Goal: Task Accomplishment & Management: Use online tool/utility

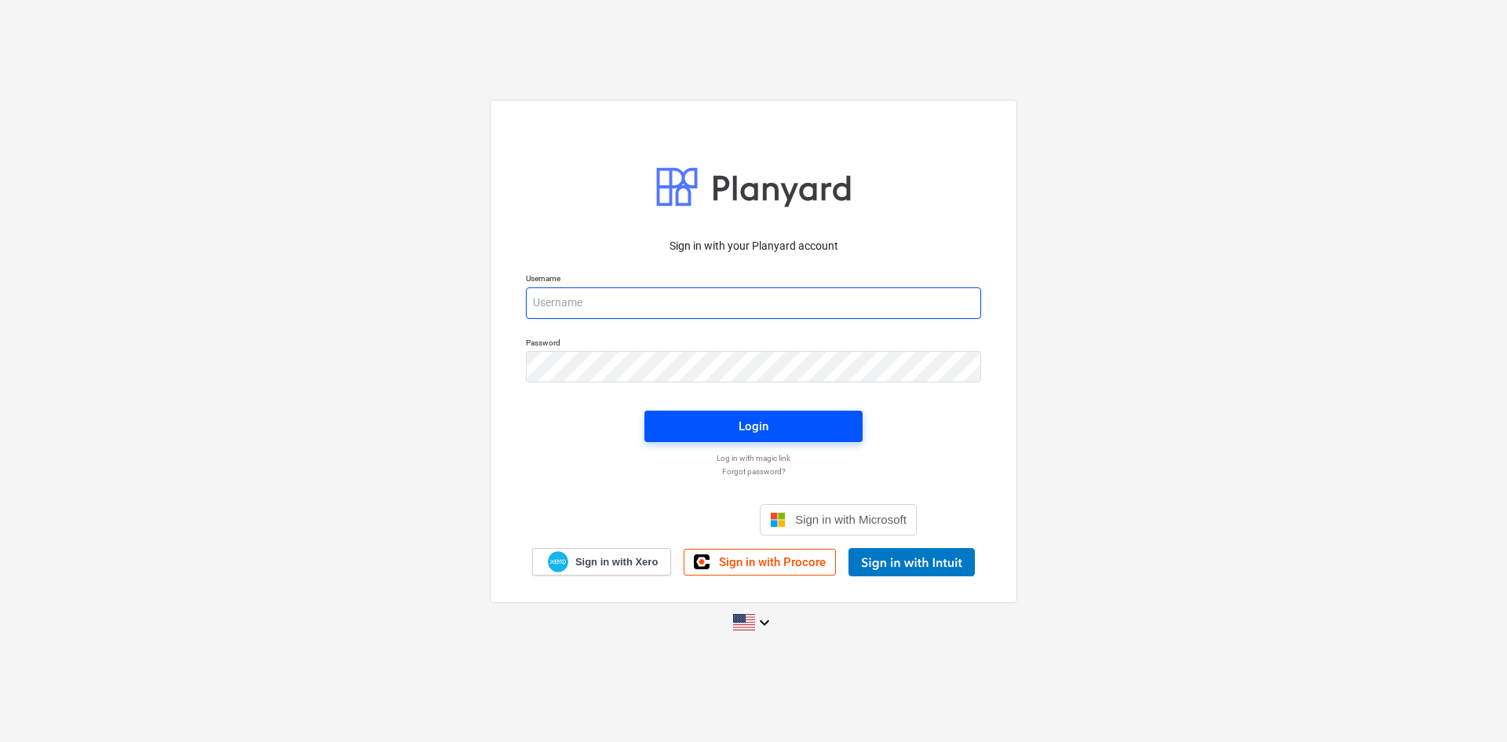
type input "[PERSON_NAME][EMAIL_ADDRESS][DOMAIN_NAME]"
click at [769, 425] on span "Login" at bounding box center [753, 426] width 181 height 20
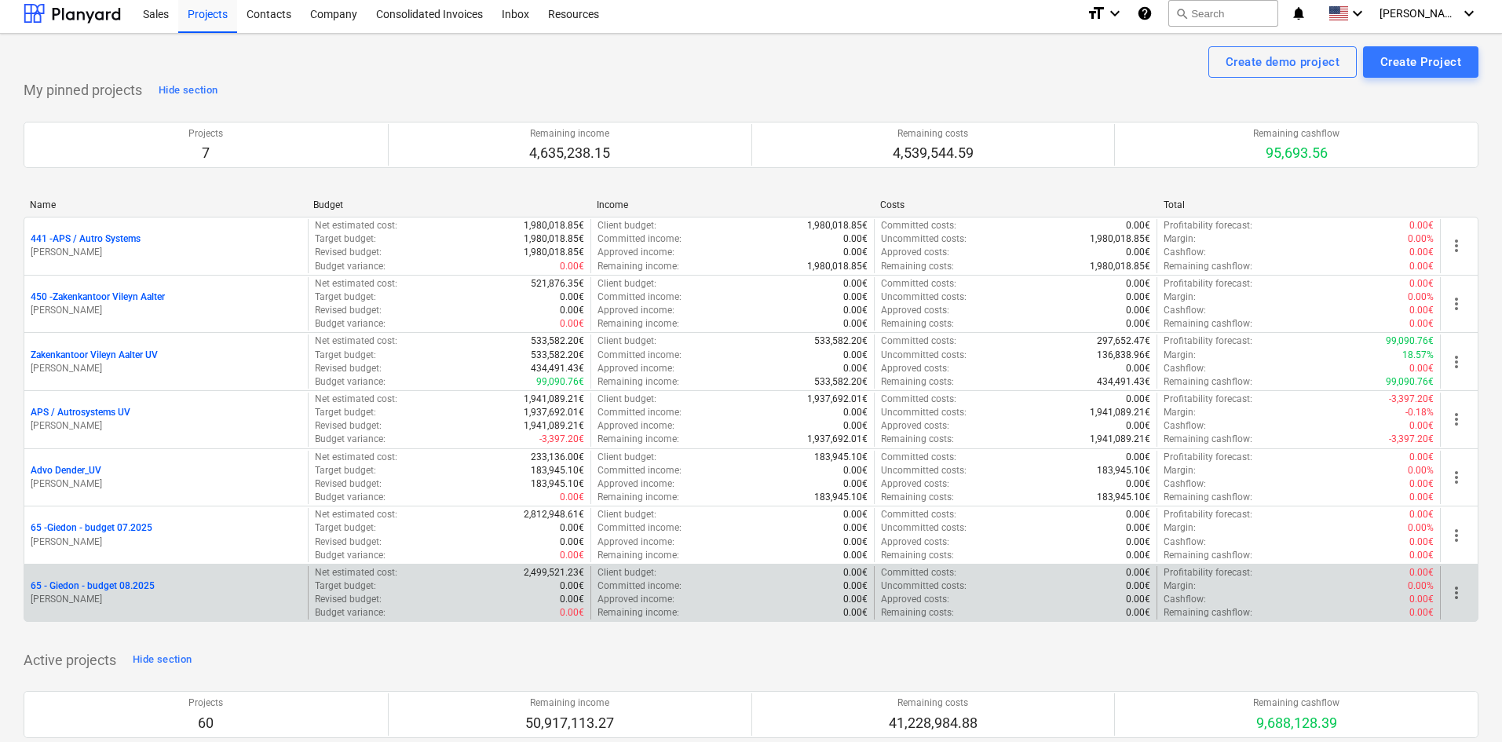
scroll to position [471, 0]
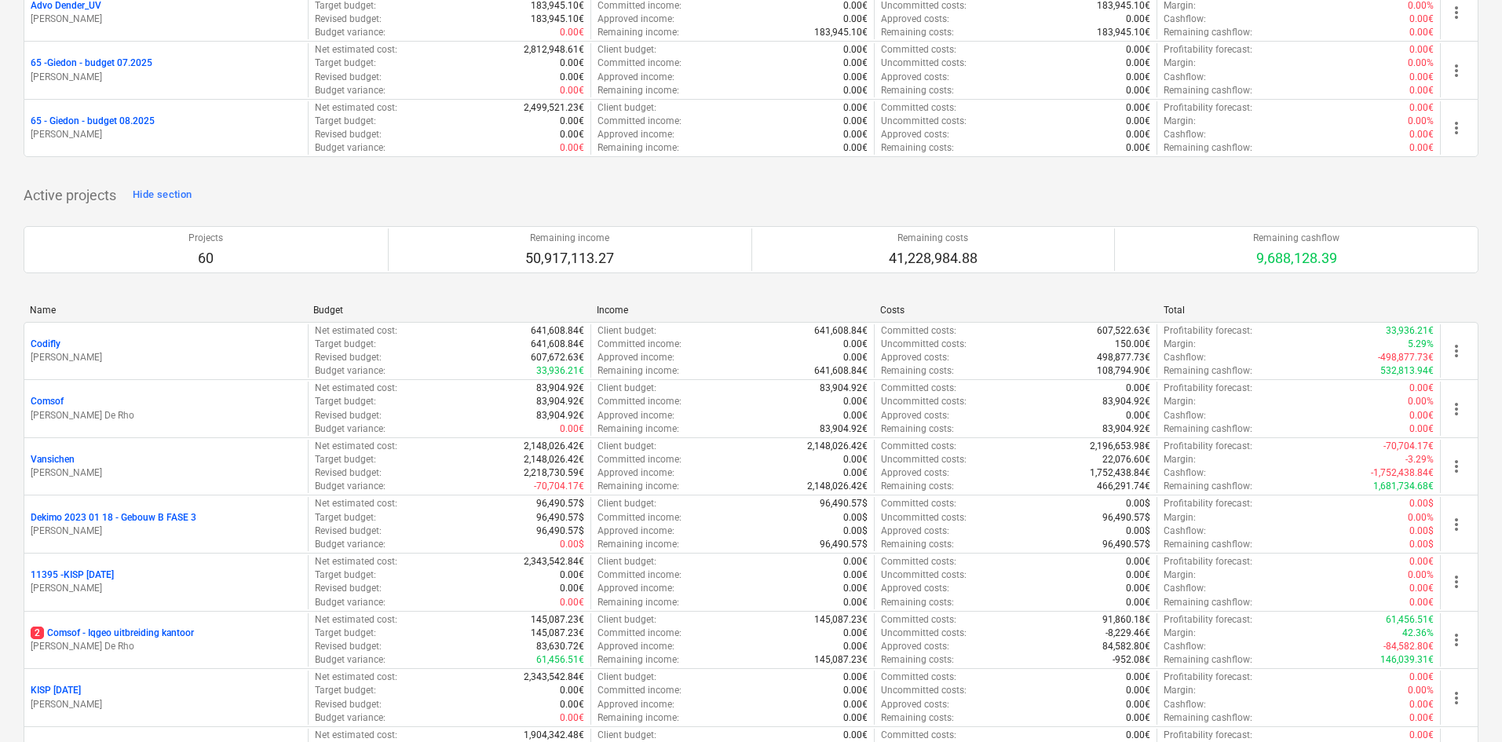
click at [42, 312] on div "Name" at bounding box center [165, 310] width 271 height 11
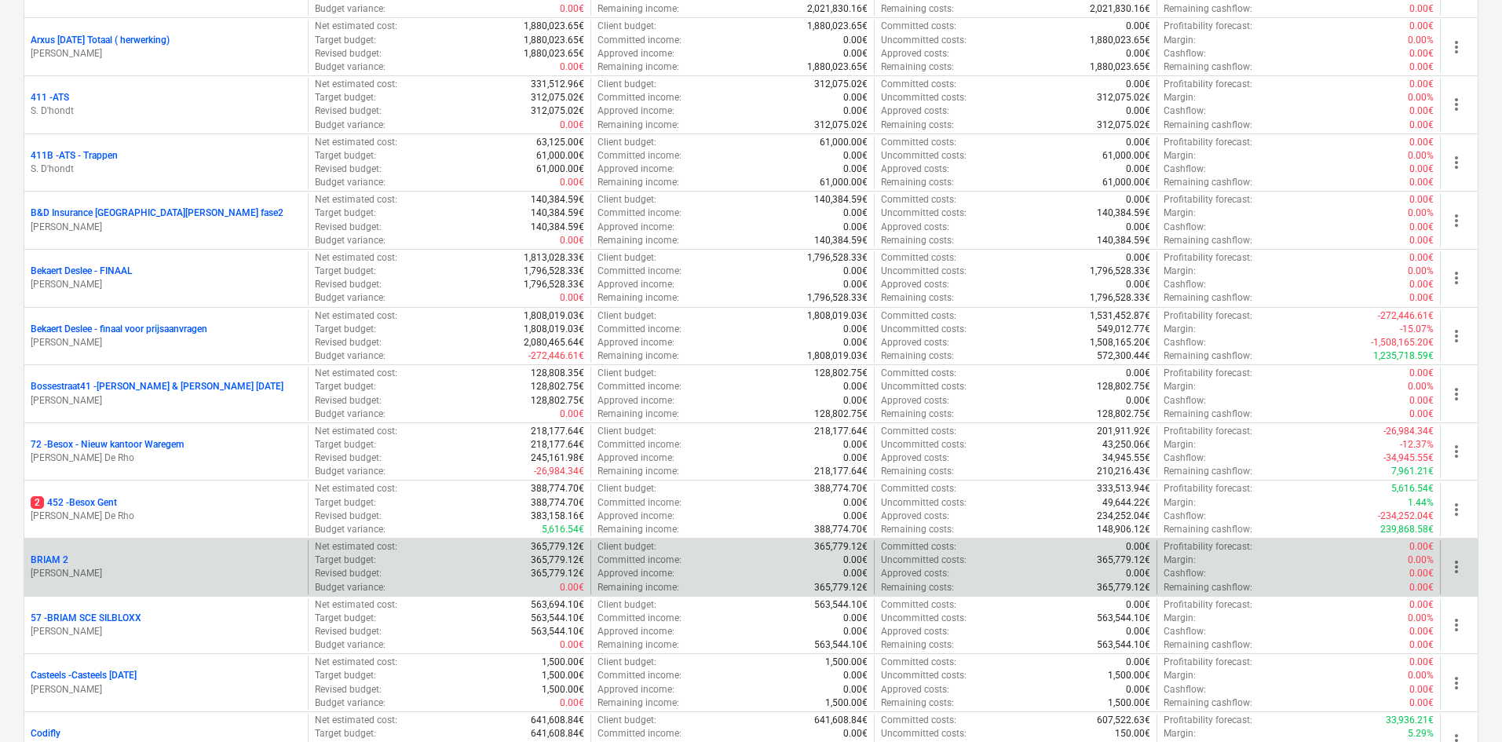
scroll to position [1413, 0]
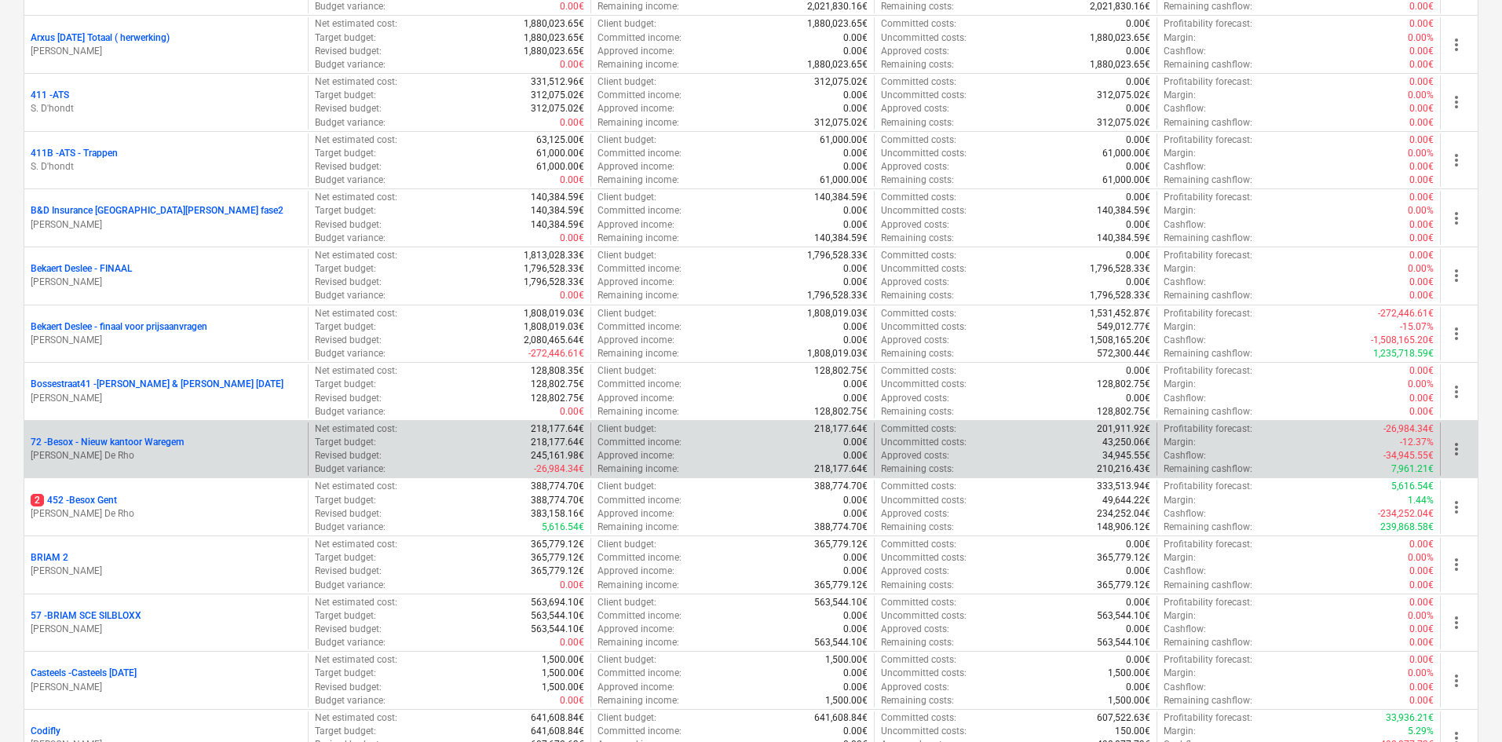
click at [79, 442] on p "72 - Besox - Nieuw kantoor Waregem" at bounding box center [107, 442] width 153 height 13
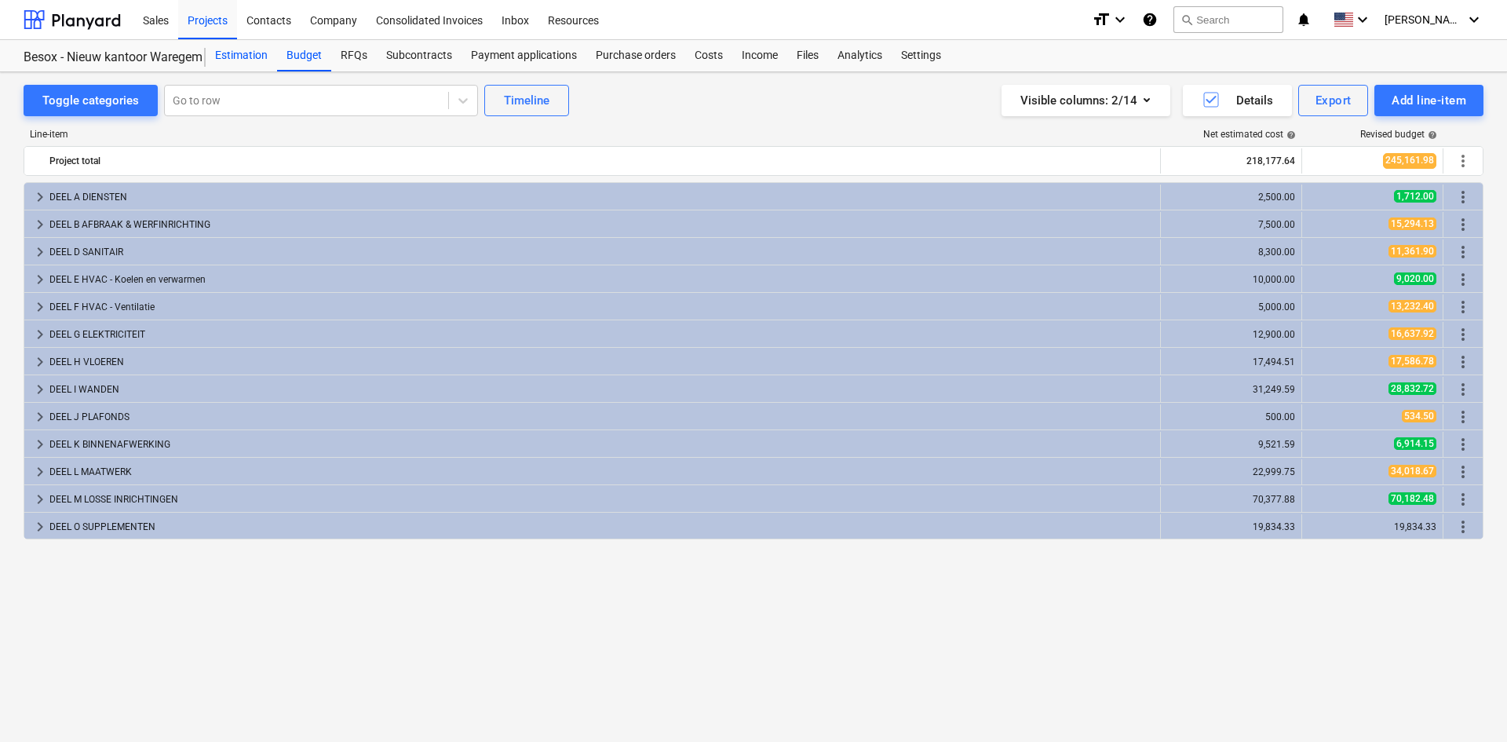
click at [236, 56] on div "Estimation" at bounding box center [241, 55] width 71 height 31
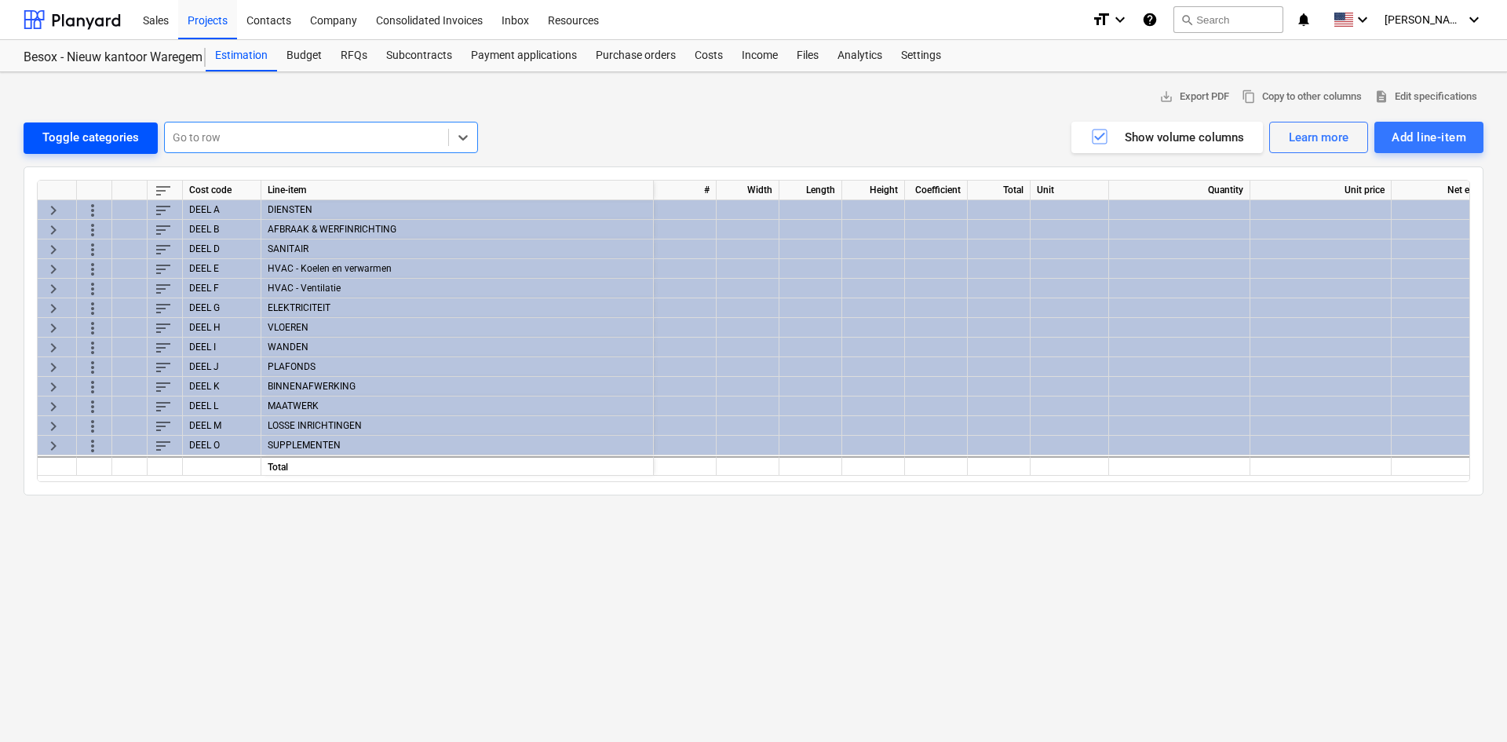
click at [69, 137] on div "Toggle categories" at bounding box center [90, 137] width 97 height 20
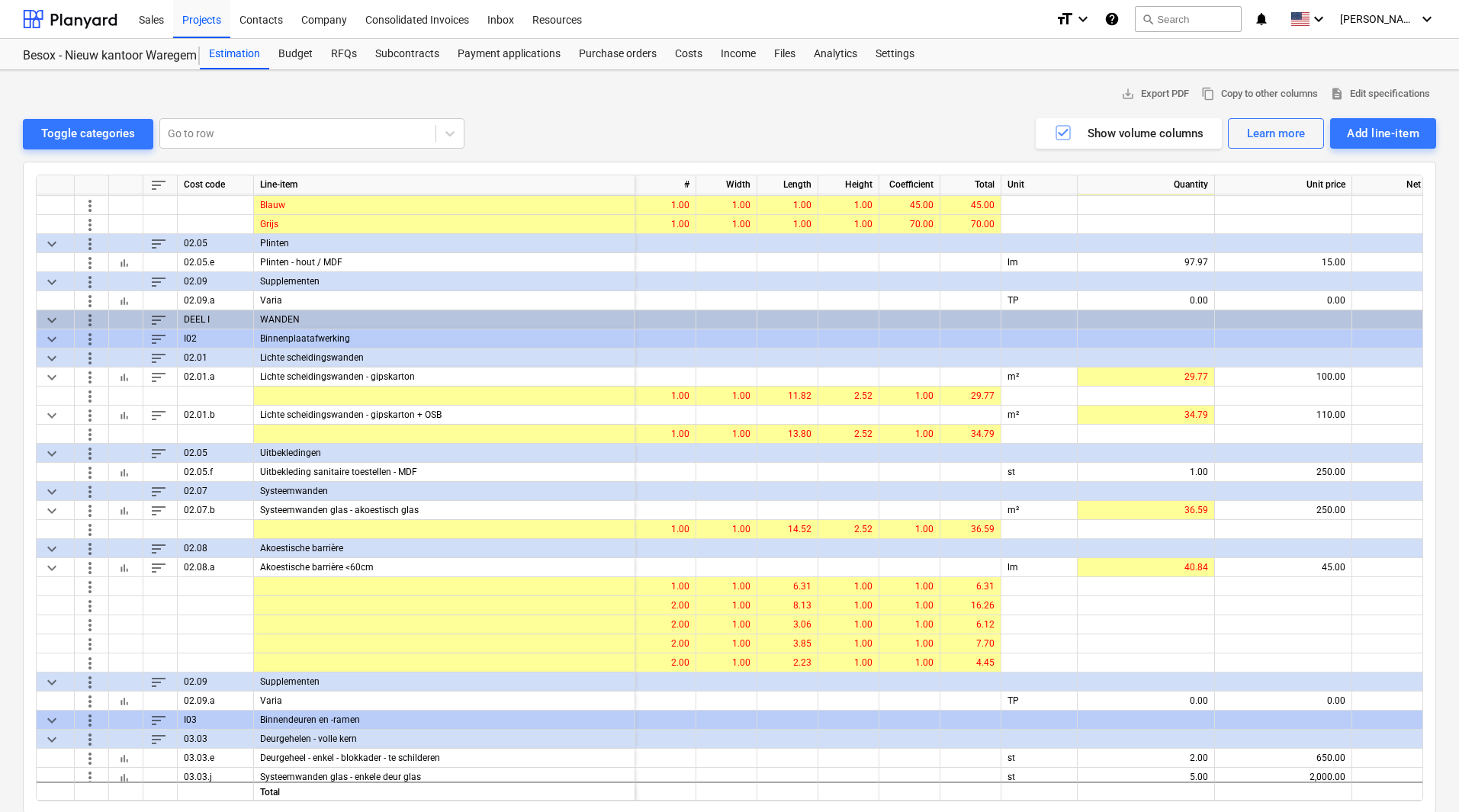
scroll to position [1677, 0]
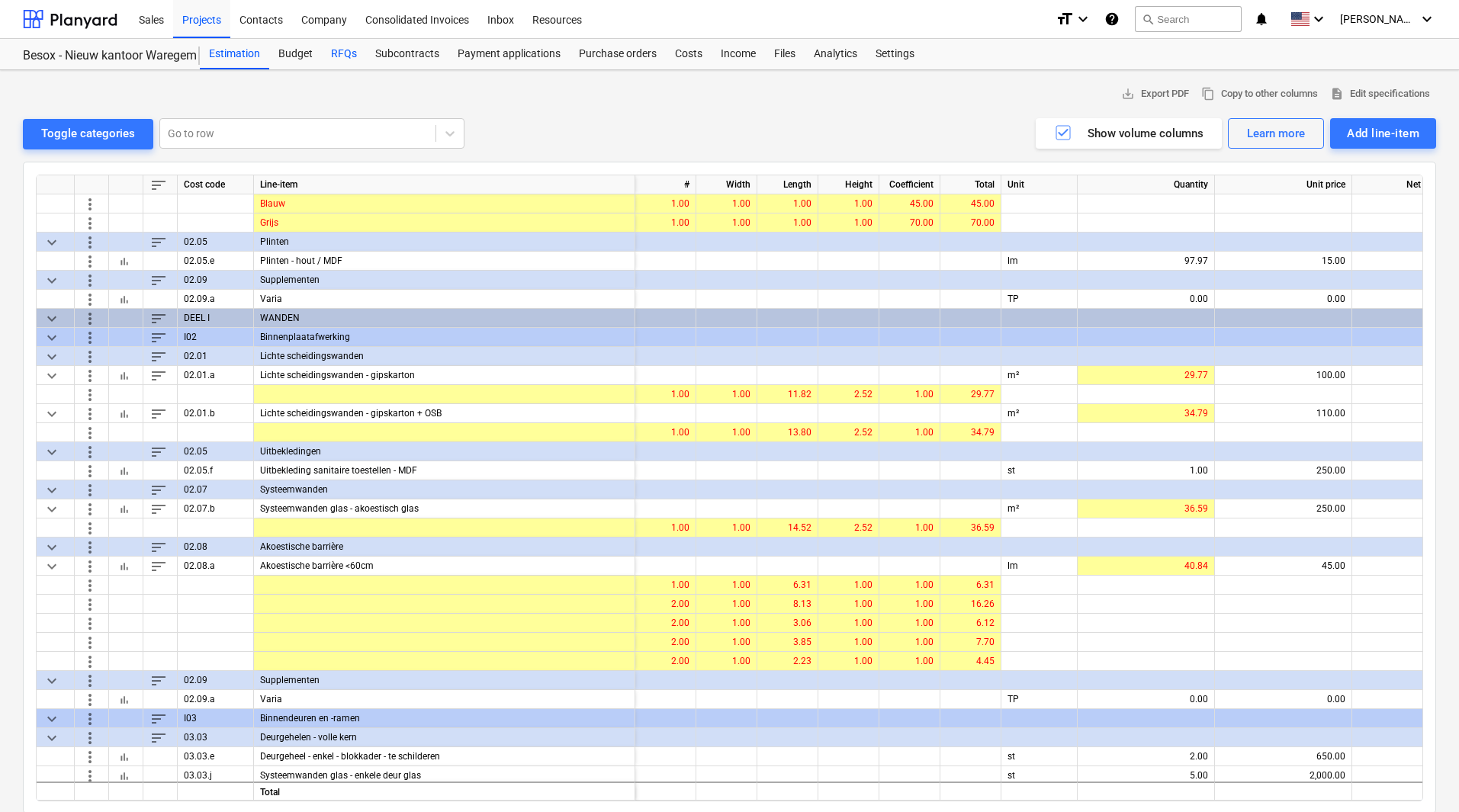
click at [329, 51] on div "RFQs" at bounding box center [344, 53] width 45 height 30
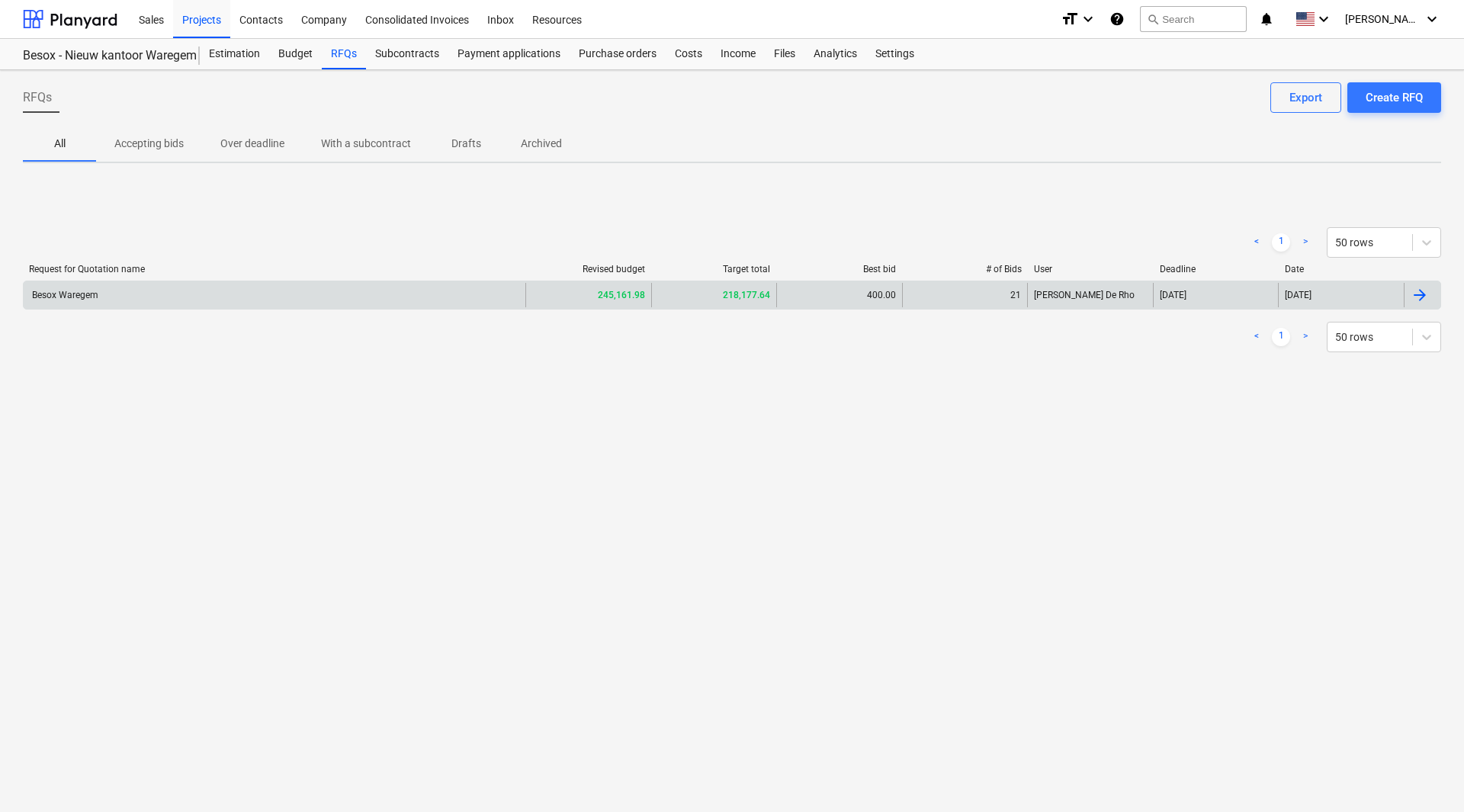
click at [222, 283] on div "Besox Waregem" at bounding box center [274, 294] width 502 height 24
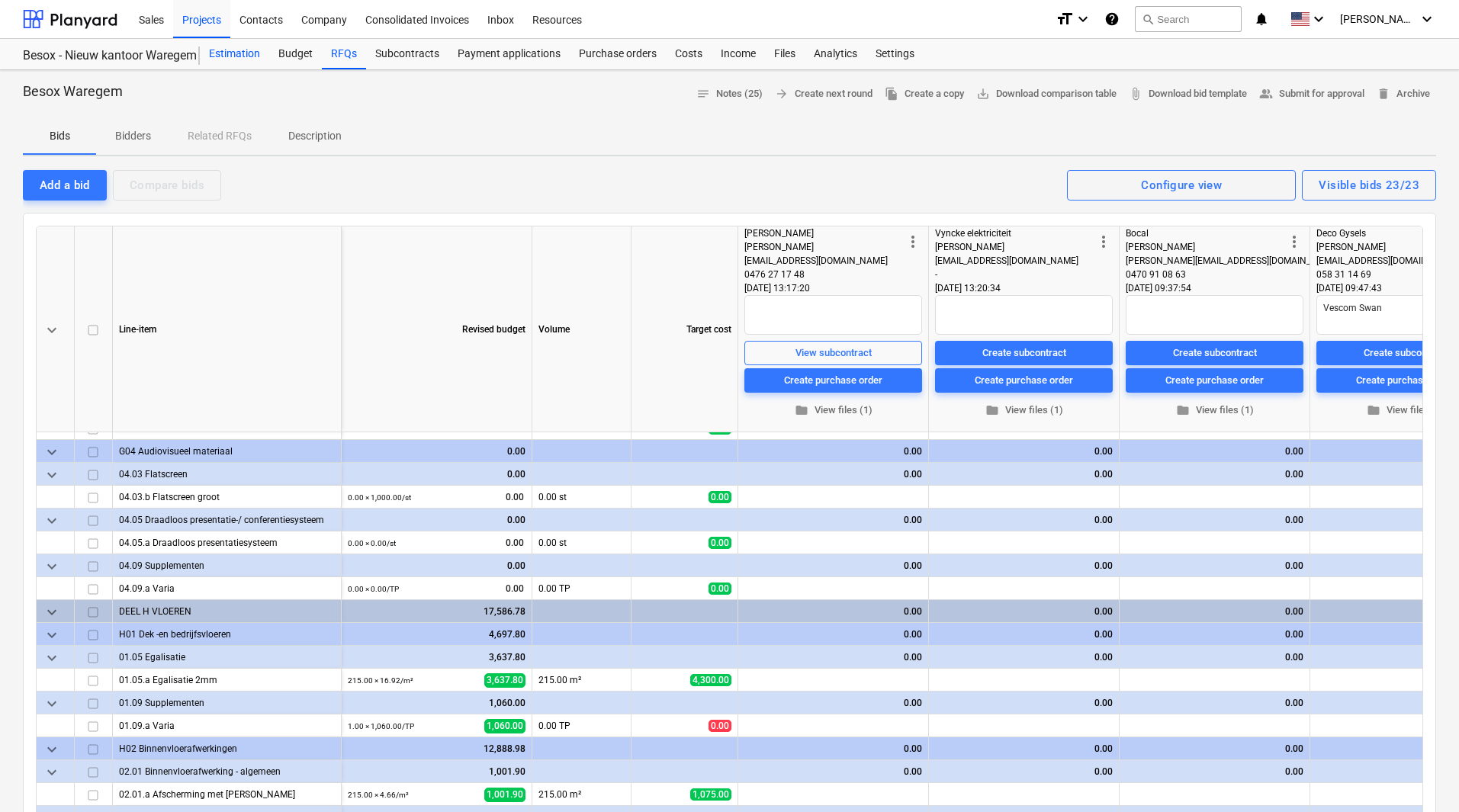
click at [247, 59] on div "Estimation" at bounding box center [234, 53] width 69 height 30
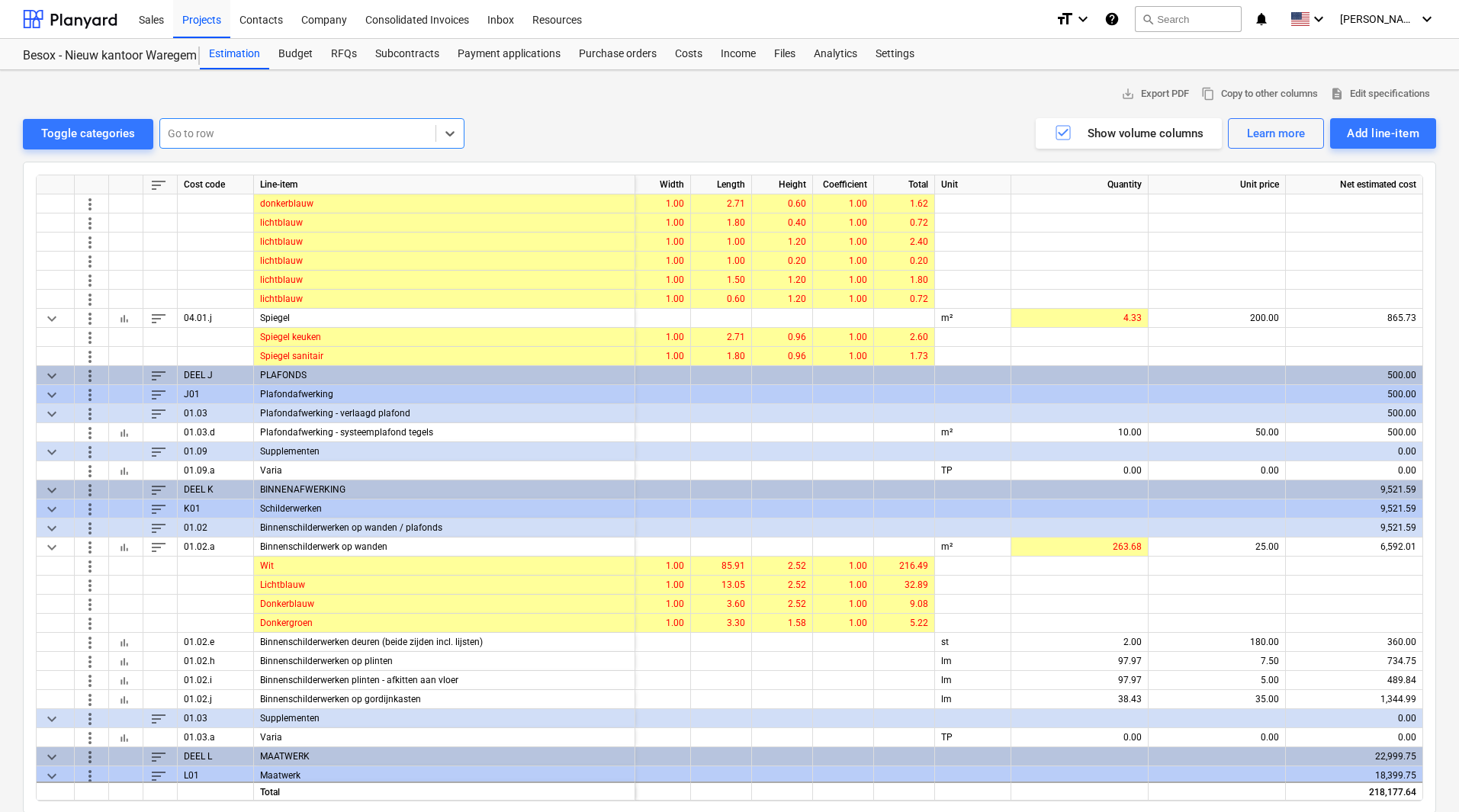
scroll to position [2364, 0]
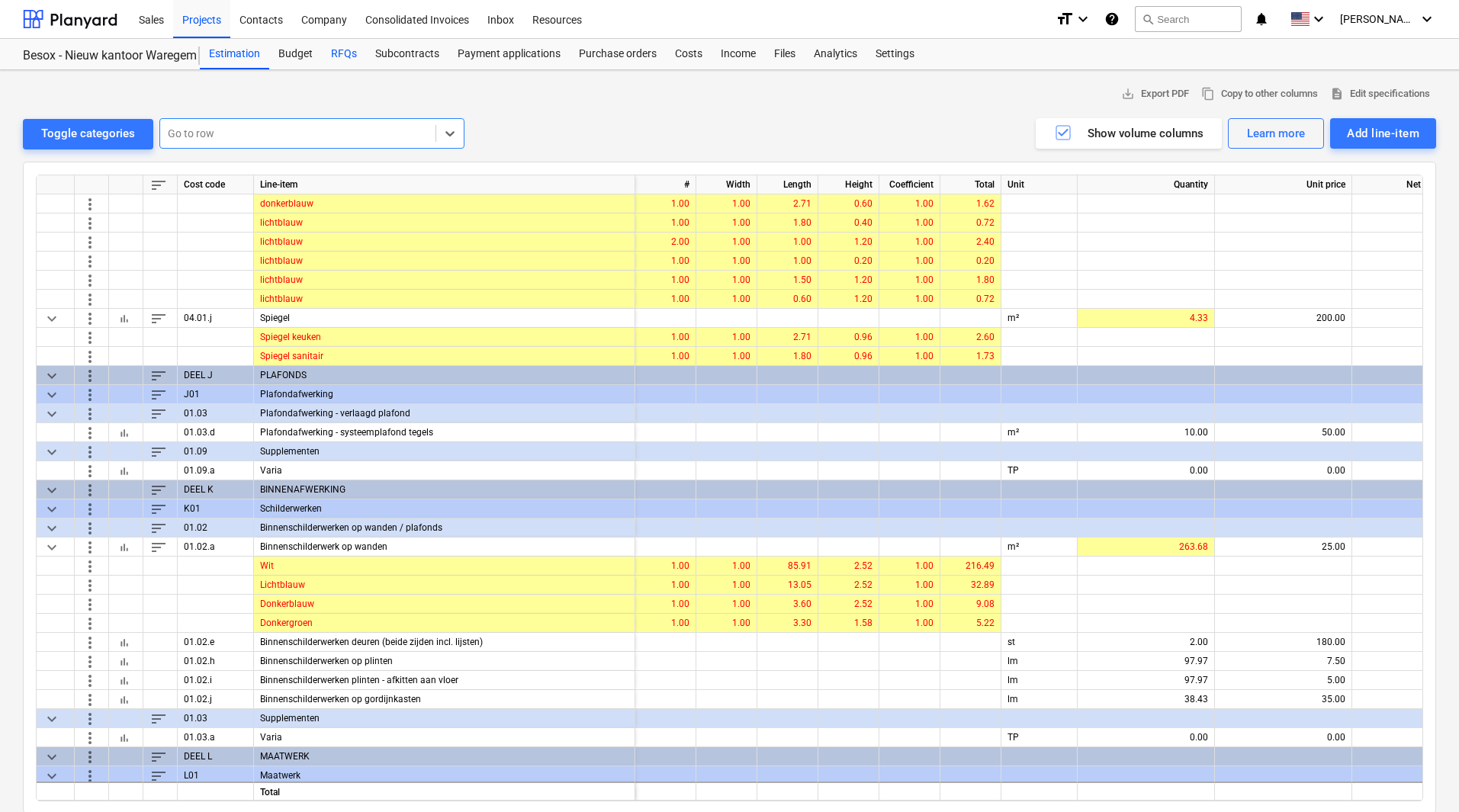
click at [341, 52] on div "RFQs" at bounding box center [344, 53] width 45 height 30
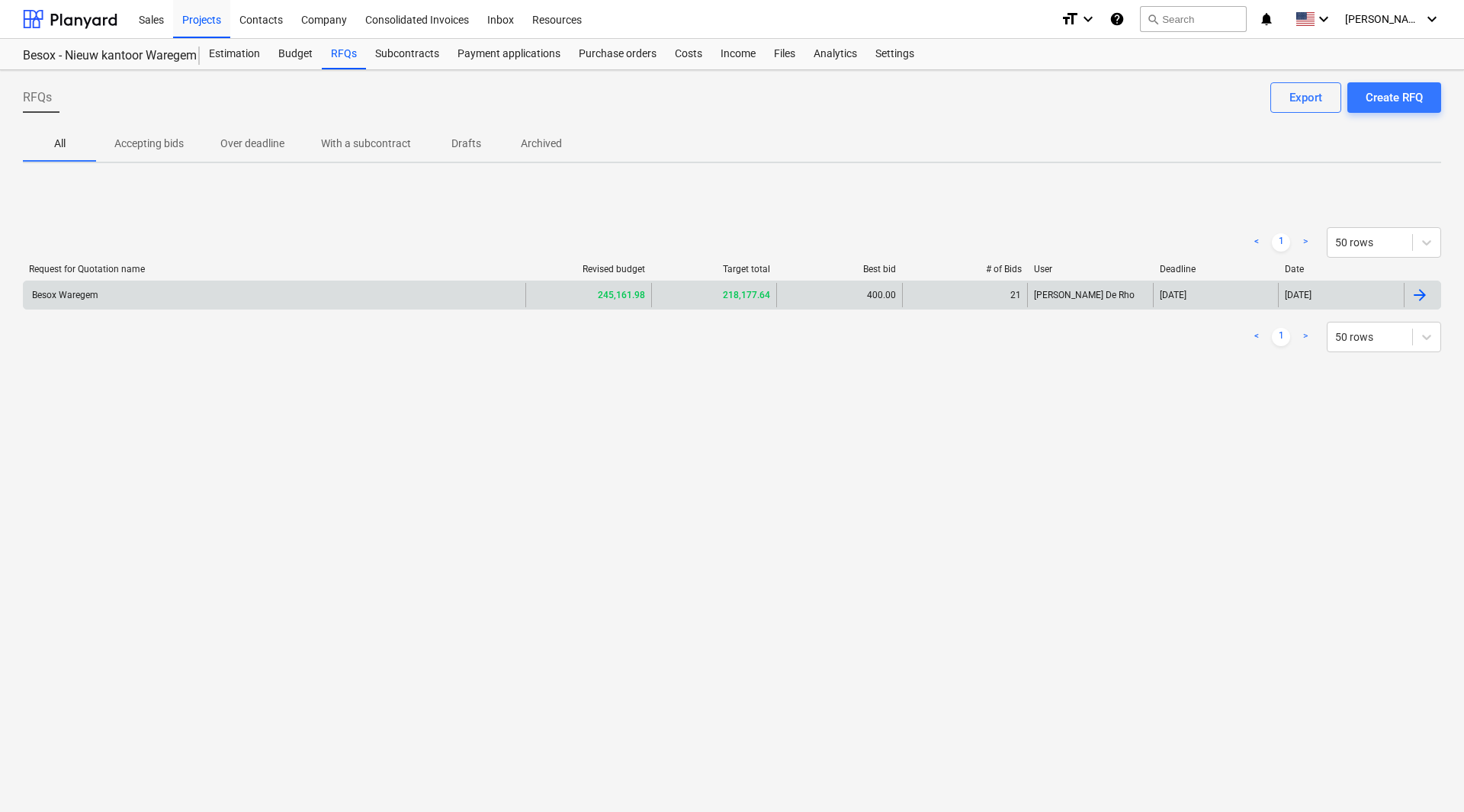
click at [266, 292] on div "Besox Waregem" at bounding box center [274, 294] width 502 height 24
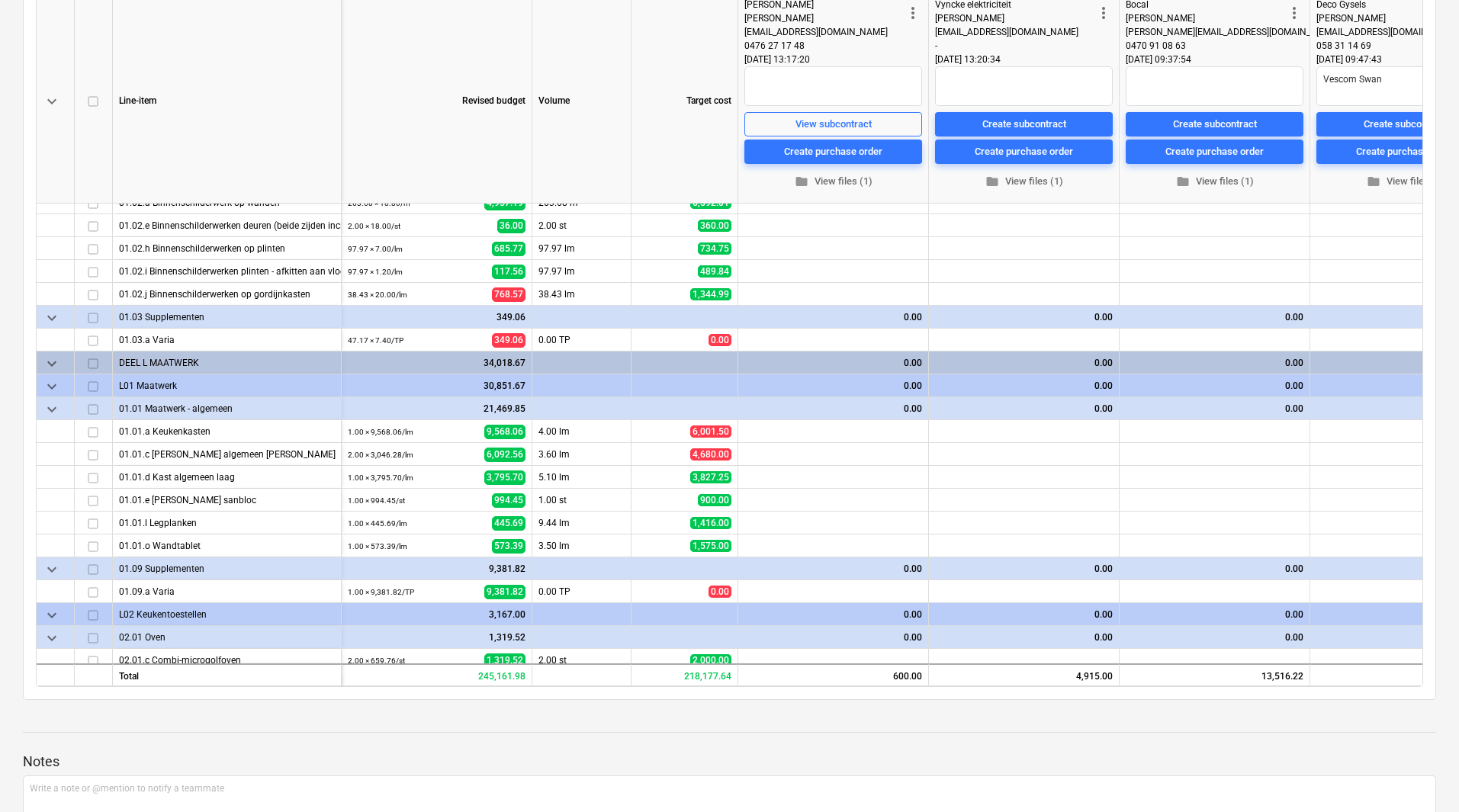
scroll to position [2688, 0]
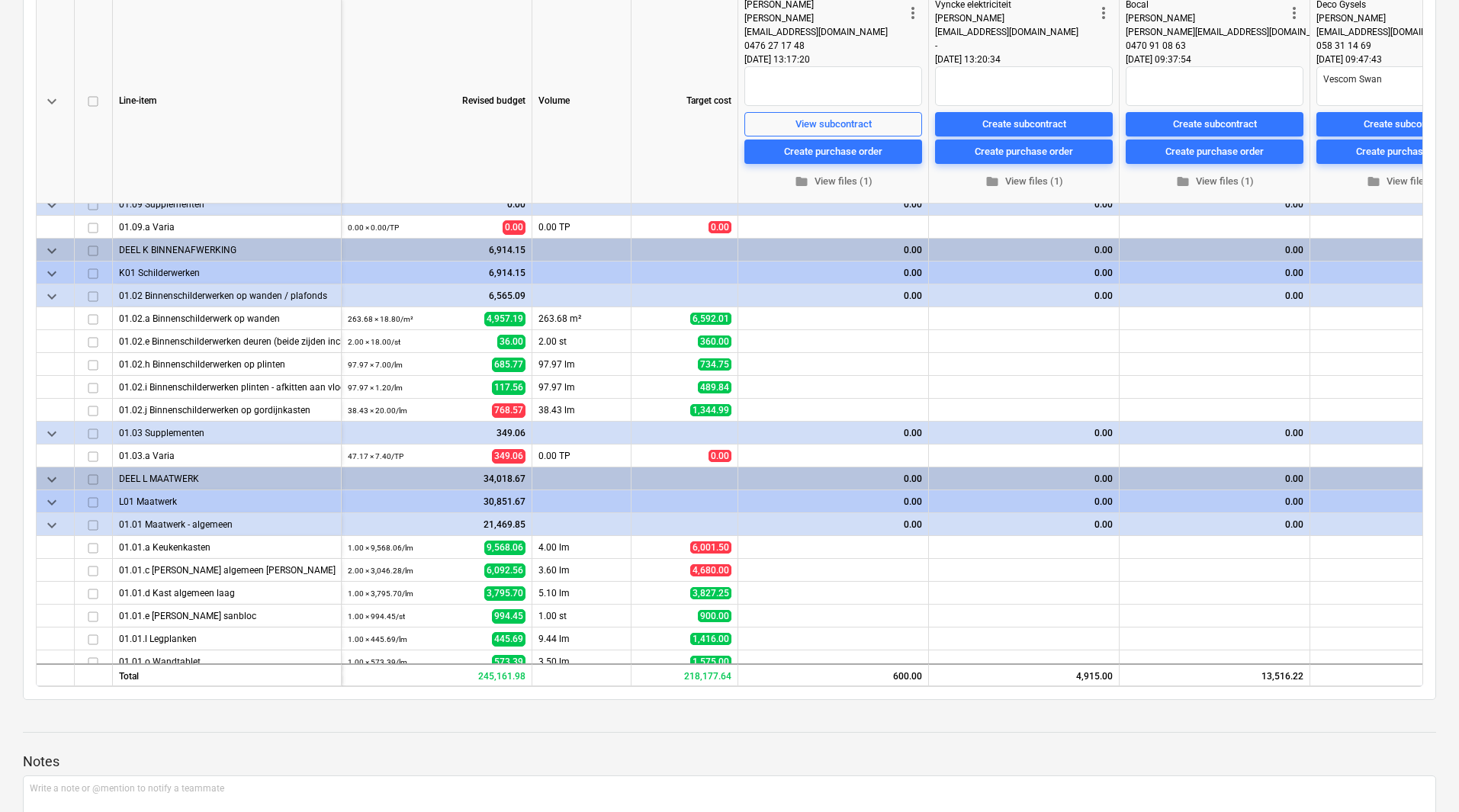
type textarea "x"
